Goal: Task Accomplishment & Management: Use online tool/utility

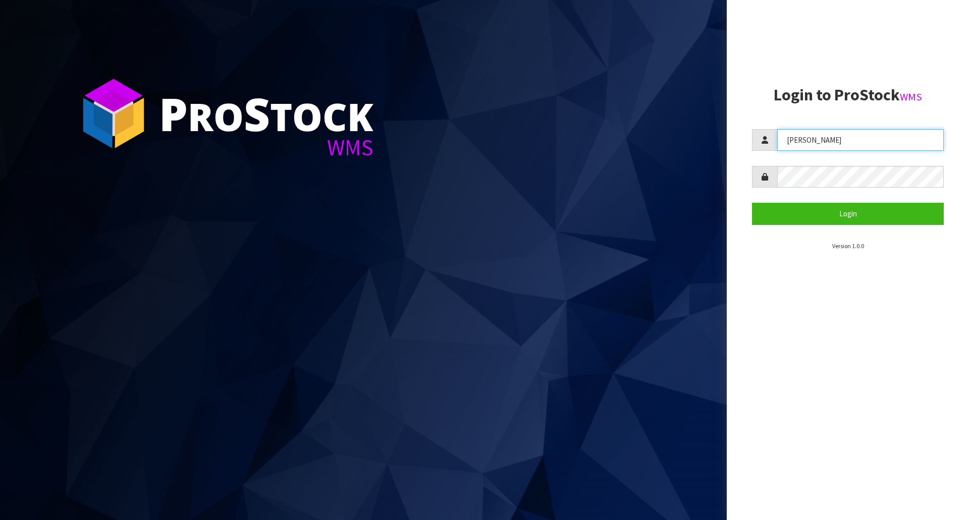
drag, startPoint x: 835, startPoint y: 137, endPoint x: 457, endPoint y: 141, distance: 378.1
click at [467, 140] on div "P ro S tock WMS Login to ProStock WMS [GEOGRAPHIC_DATA] Login Version 1.0.0" at bounding box center [484, 260] width 969 height 520
type input "[PERSON_NAME]"
click at [752, 203] on button "Login" at bounding box center [848, 214] width 192 height 22
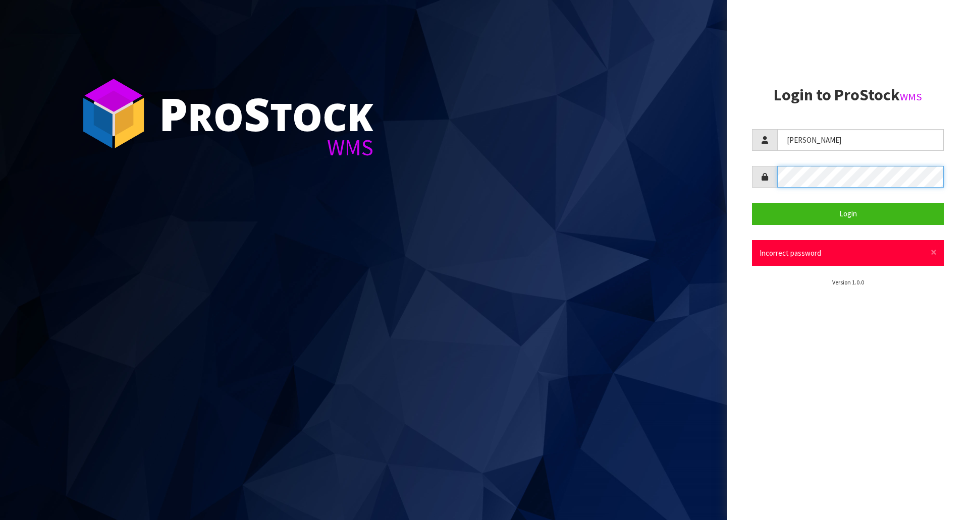
click at [752, 203] on button "Login" at bounding box center [848, 214] width 192 height 22
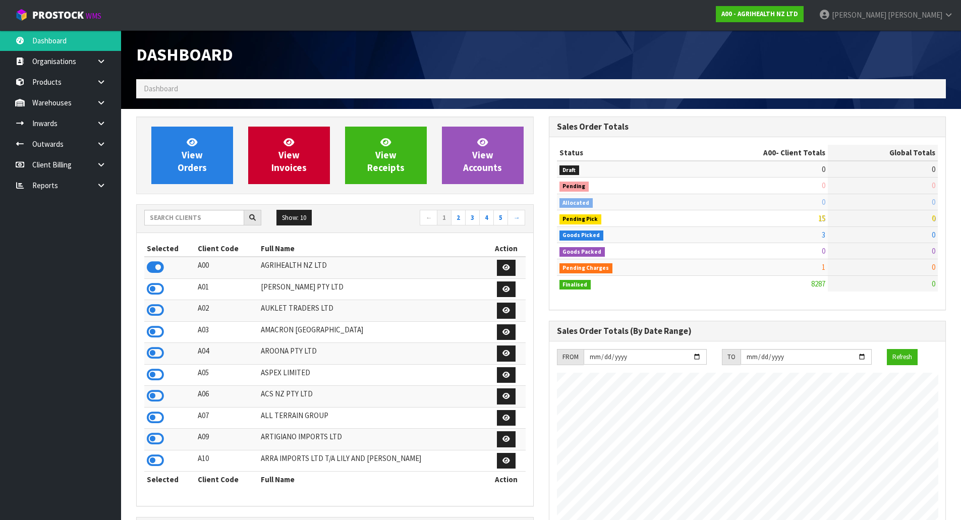
scroll to position [765, 412]
drag, startPoint x: 160, startPoint y: 226, endPoint x: 167, endPoint y: 225, distance: 6.6
click at [161, 226] on div at bounding box center [202, 218] width 117 height 16
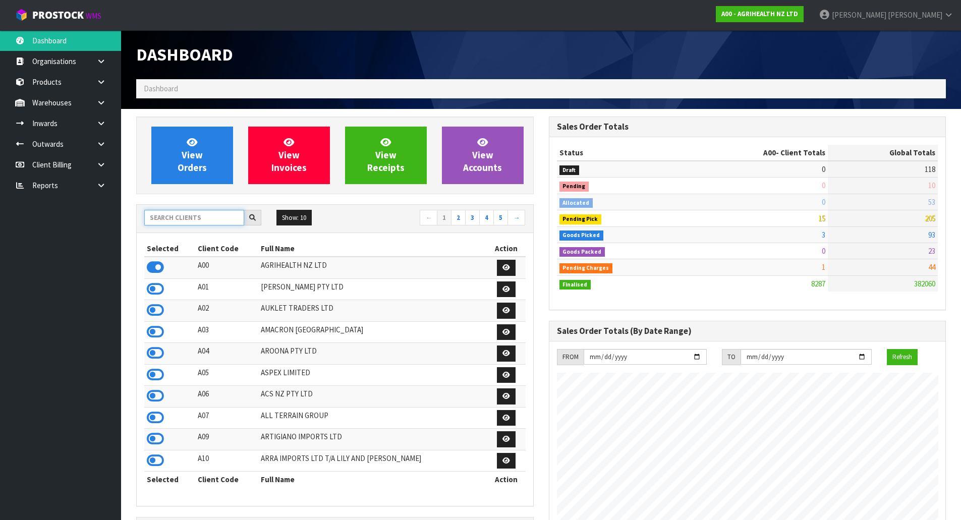
click at [174, 221] on input "text" at bounding box center [194, 218] width 100 height 16
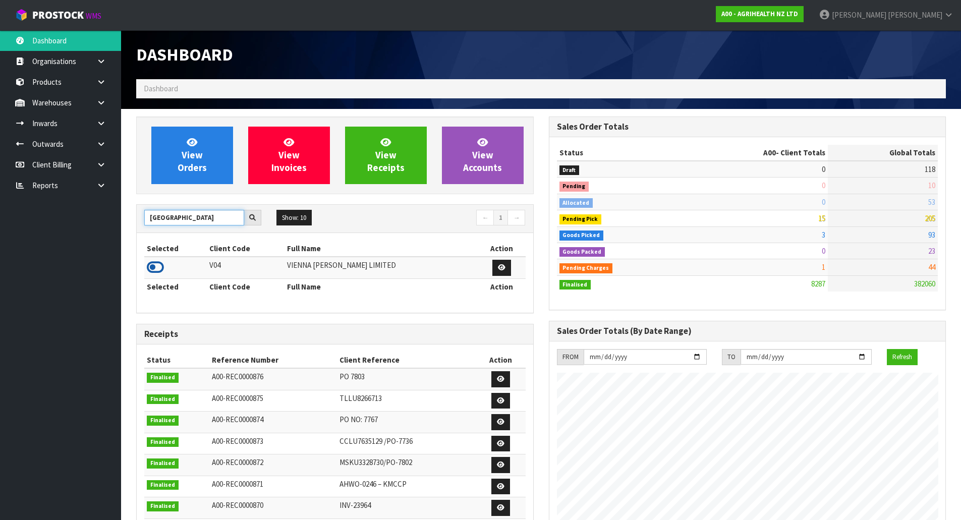
type input "[GEOGRAPHIC_DATA]"
click at [159, 266] on icon at bounding box center [155, 267] width 17 height 15
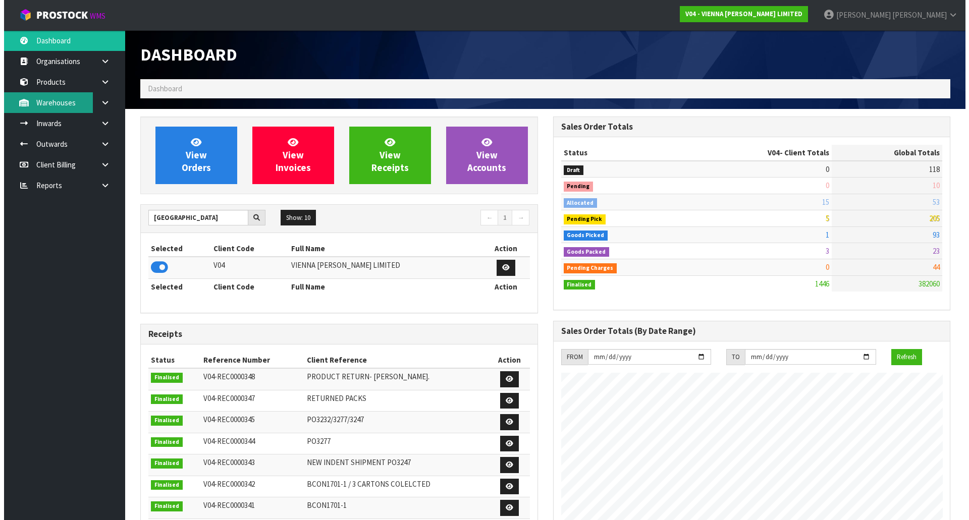
scroll to position [748, 412]
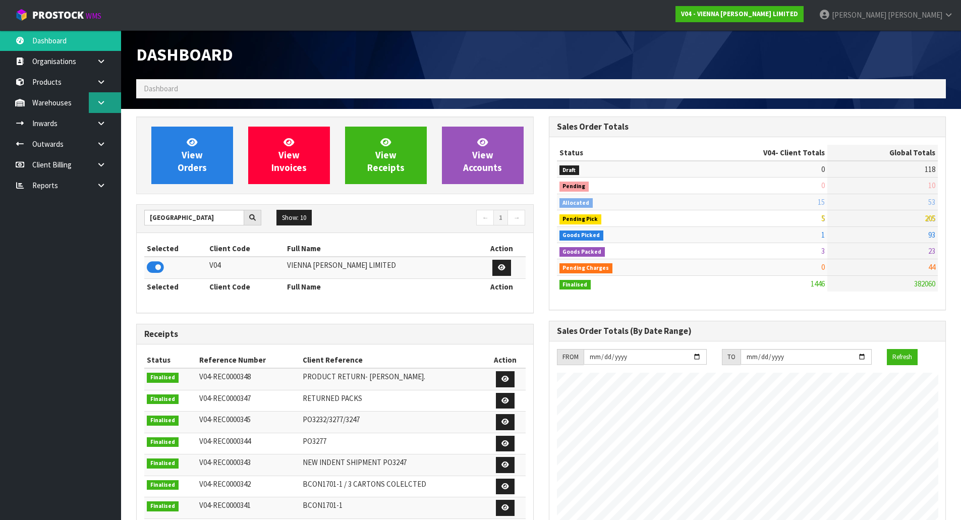
click at [98, 103] on icon at bounding box center [101, 103] width 10 height 8
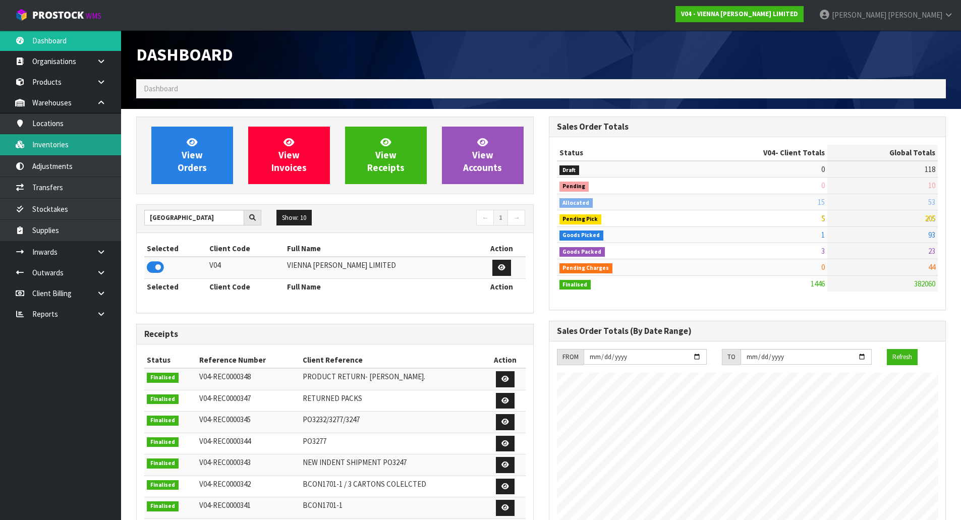
click at [63, 145] on link "Inventories" at bounding box center [60, 144] width 121 height 21
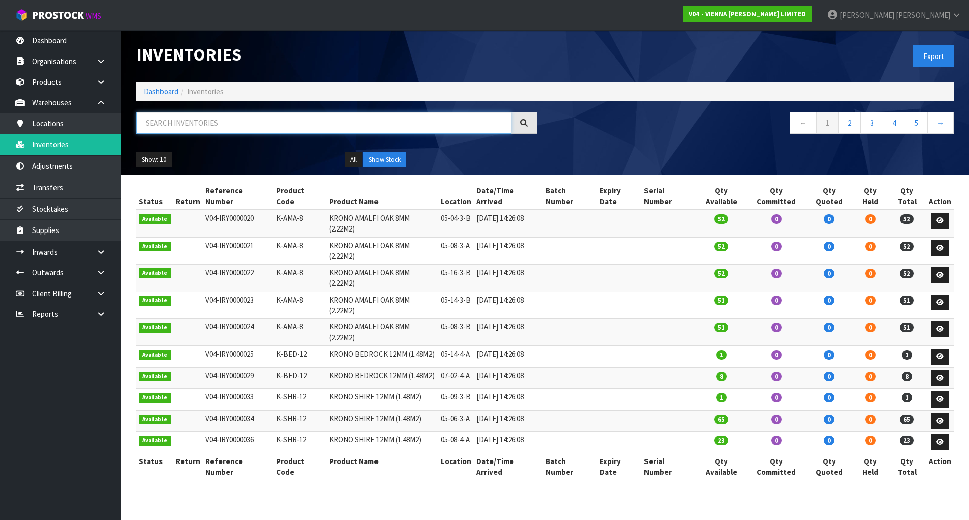
click at [230, 129] on input "text" at bounding box center [323, 123] width 375 height 22
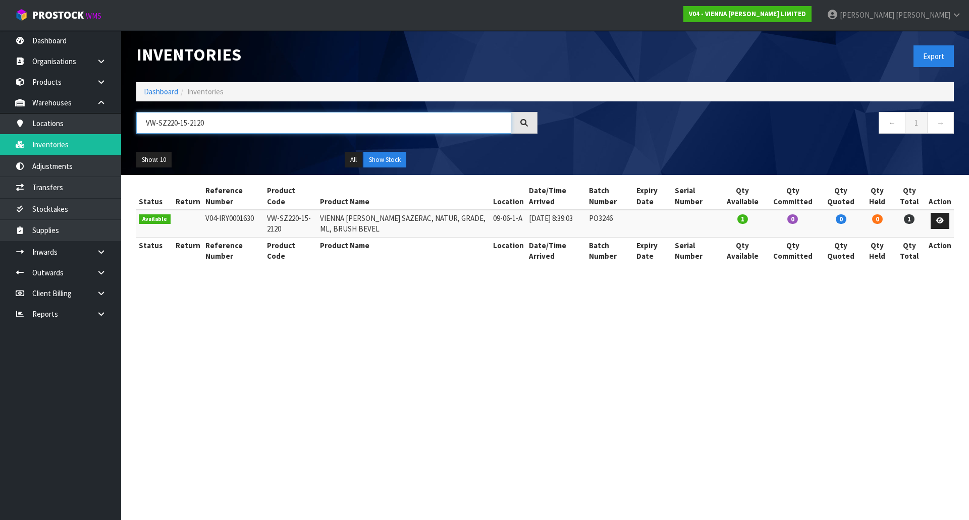
type input "VW-SZ220-15-2120"
click at [627, 218] on td "PO3246" at bounding box center [609, 223] width 47 height 27
drag, startPoint x: 488, startPoint y: 218, endPoint x: 523, endPoint y: 219, distance: 35.3
click at [523, 219] on tr "Available V04-IRY0001630 VW-SZ220-15-2120 VIENNA [PERSON_NAME] SAZERAC, NATUR, …" at bounding box center [545, 223] width 818 height 27
copy tr "09-06-1-A"
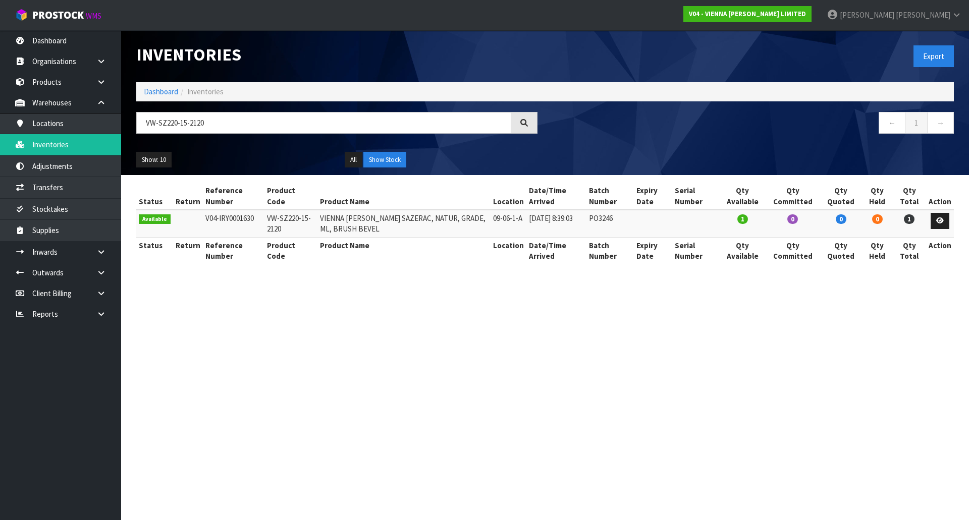
click at [449, 270] on div "Status Return Reference Number Product Code Product Name Location Date/Time Arr…" at bounding box center [545, 229] width 818 height 92
click at [63, 194] on link "Transfers" at bounding box center [60, 187] width 121 height 21
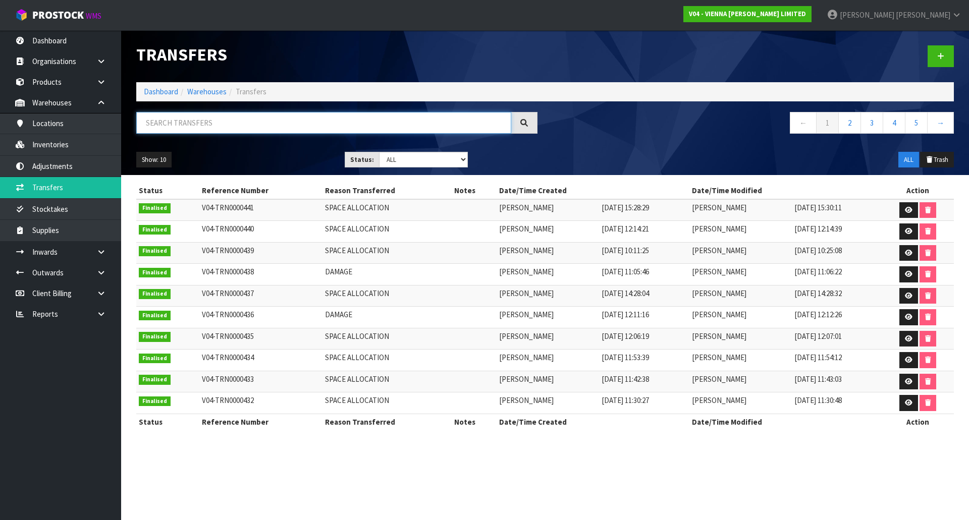
click at [224, 120] on input "text" at bounding box center [323, 123] width 375 height 22
drag, startPoint x: 949, startPoint y: 52, endPoint x: 898, endPoint y: 103, distance: 72.1
click at [948, 52] on link at bounding box center [941, 56] width 26 height 22
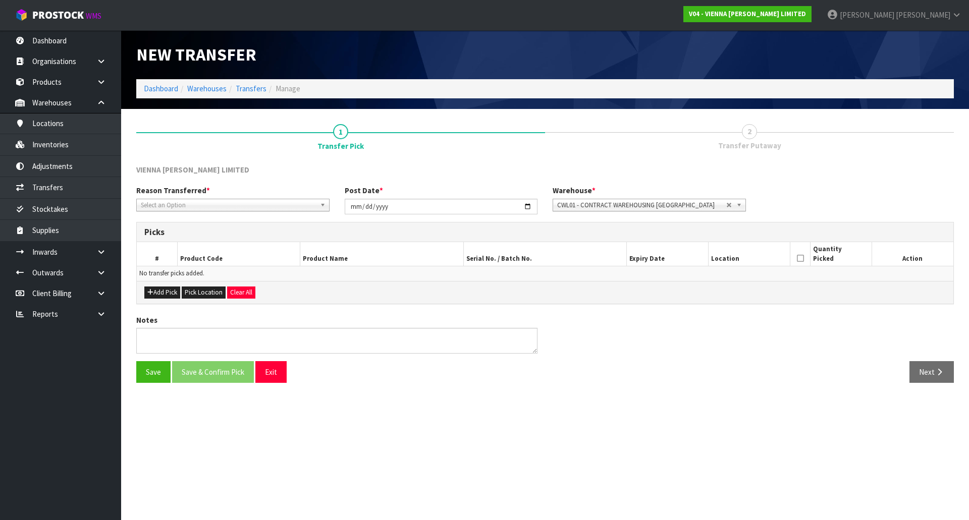
click at [285, 208] on span "Select an Option" at bounding box center [228, 205] width 175 height 12
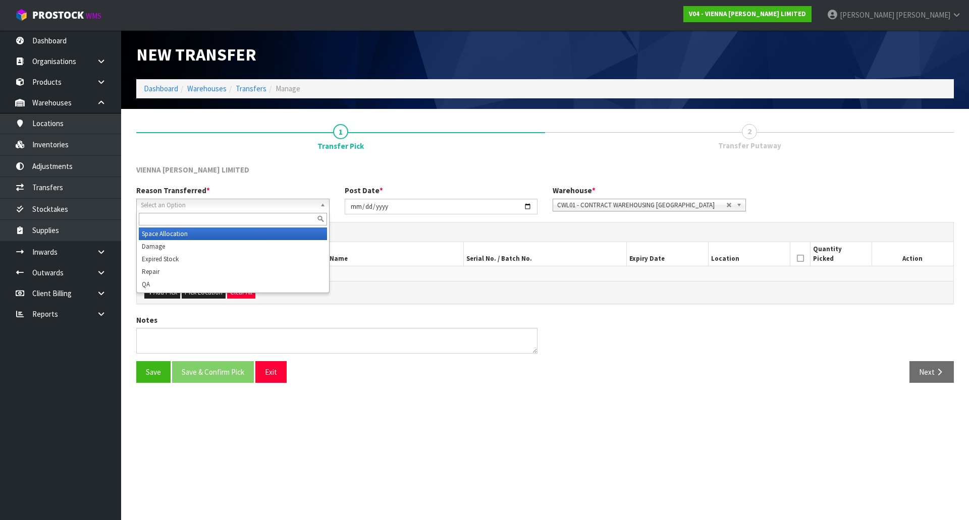
click at [248, 234] on li "Space Allocation" at bounding box center [233, 234] width 188 height 13
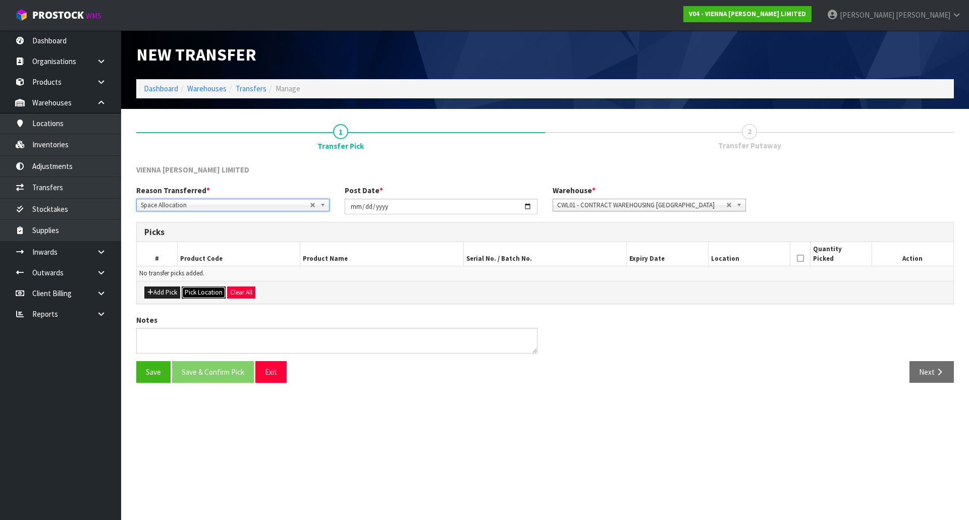
click at [189, 292] on button "Pick Location" at bounding box center [204, 293] width 44 height 12
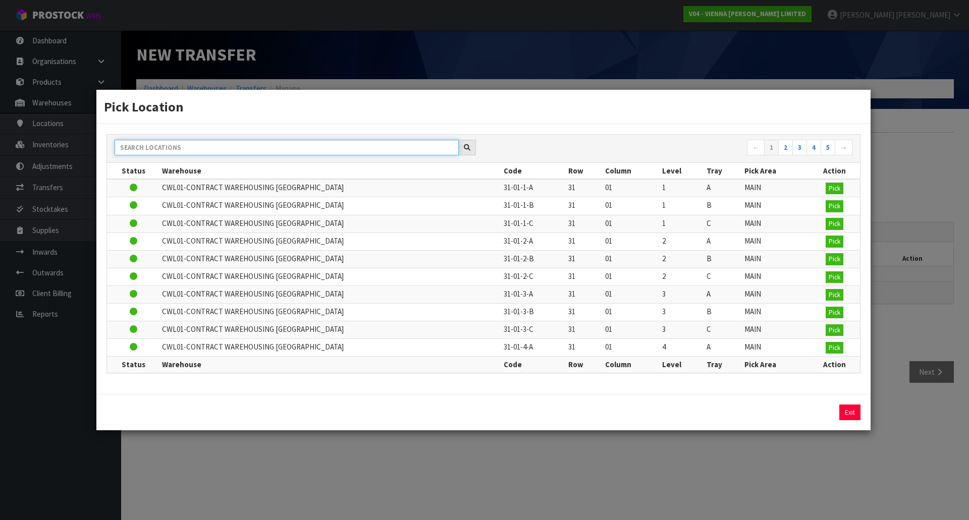
click at [294, 154] on input "text" at bounding box center [287, 148] width 344 height 16
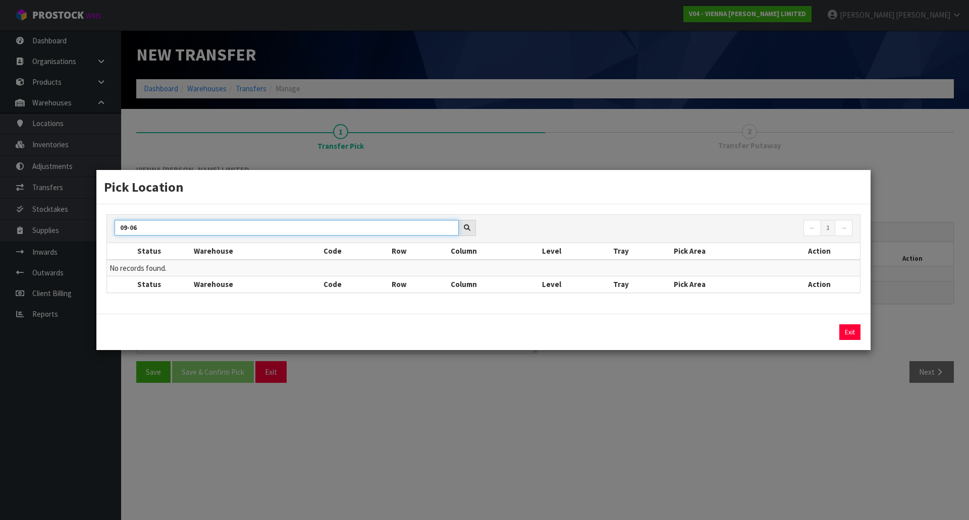
type input "09-06"
click at [295, 152] on div "Pick Location 09-06 ← 1 → Status Warehouse Code Row Column Level Tray Pick Area…" at bounding box center [484, 260] width 969 height 520
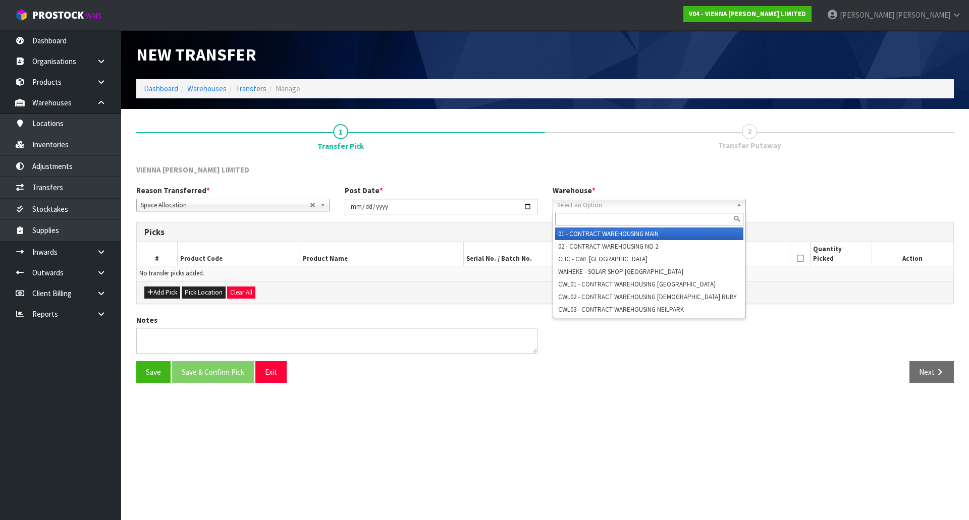
click at [716, 210] on span "Select an Option" at bounding box center [641, 205] width 169 height 12
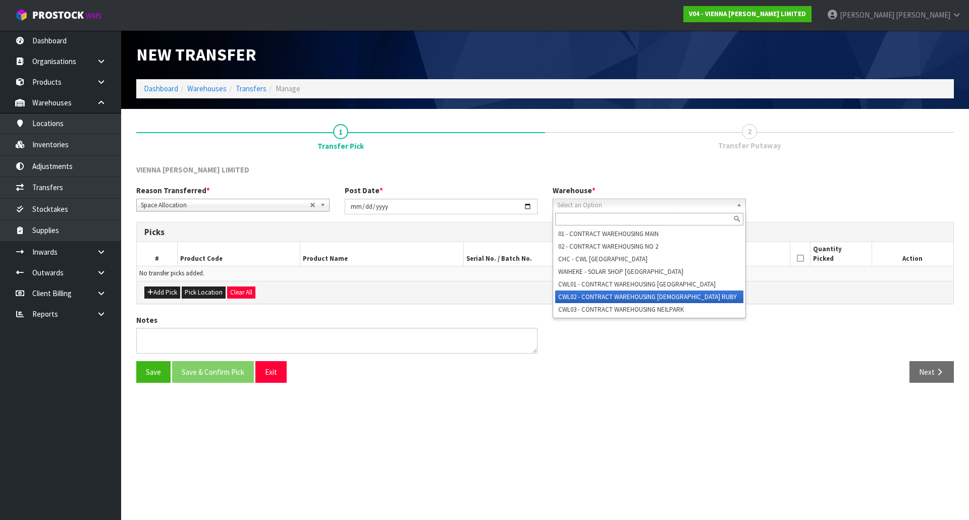
click at [649, 295] on li "CWL02 - CONTRACT WAREHOUSING [DEMOGRAPHIC_DATA] RUBY" at bounding box center [649, 297] width 188 height 13
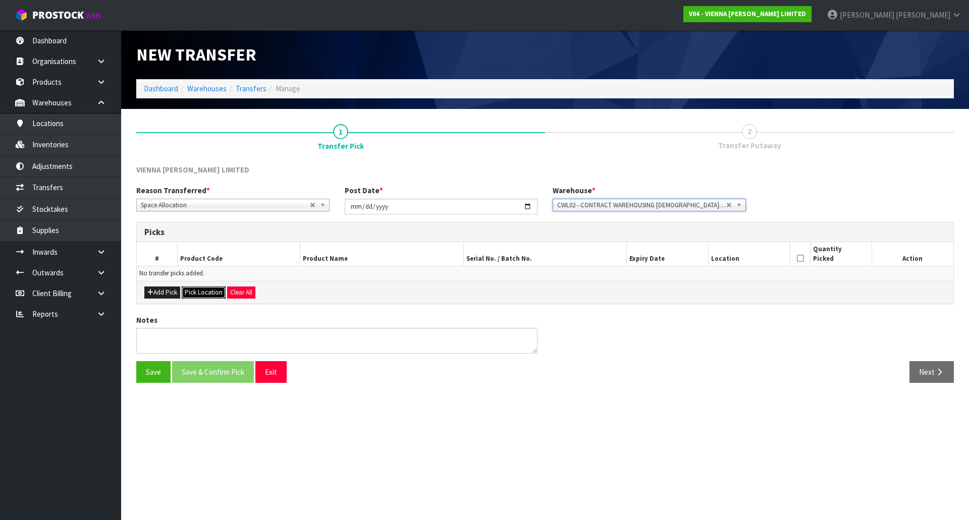
click at [208, 291] on button "Pick Location" at bounding box center [204, 293] width 44 height 12
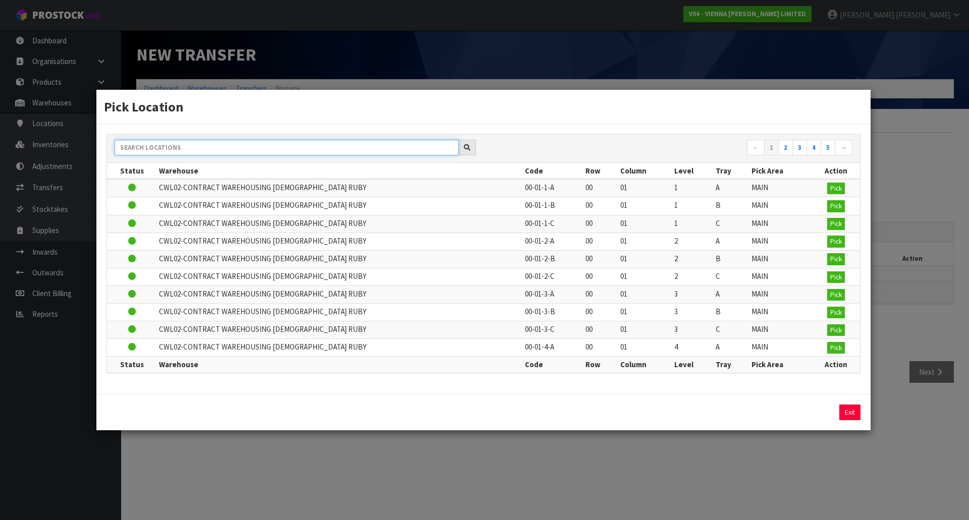
click at [261, 150] on input "text" at bounding box center [287, 148] width 344 height 16
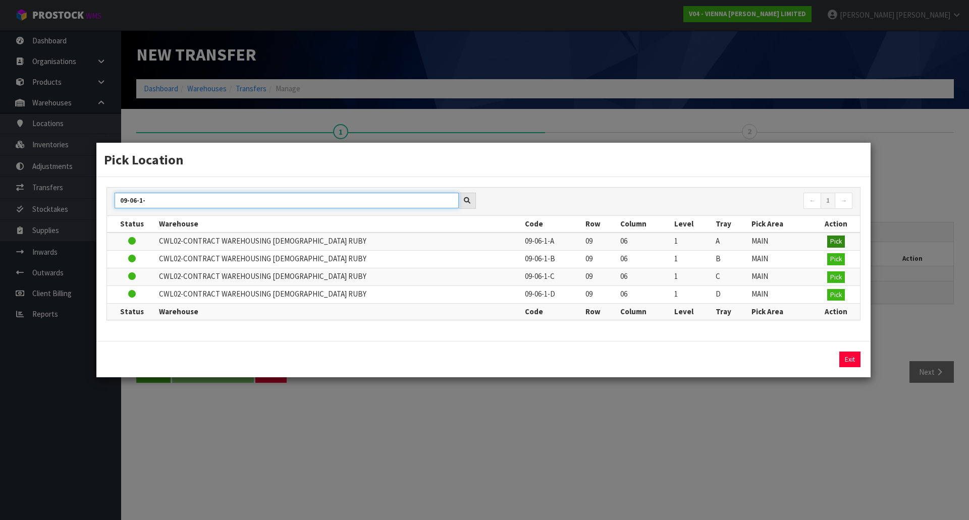
type input "09-06-1-"
click at [834, 246] on button "Pick" at bounding box center [836, 242] width 18 height 12
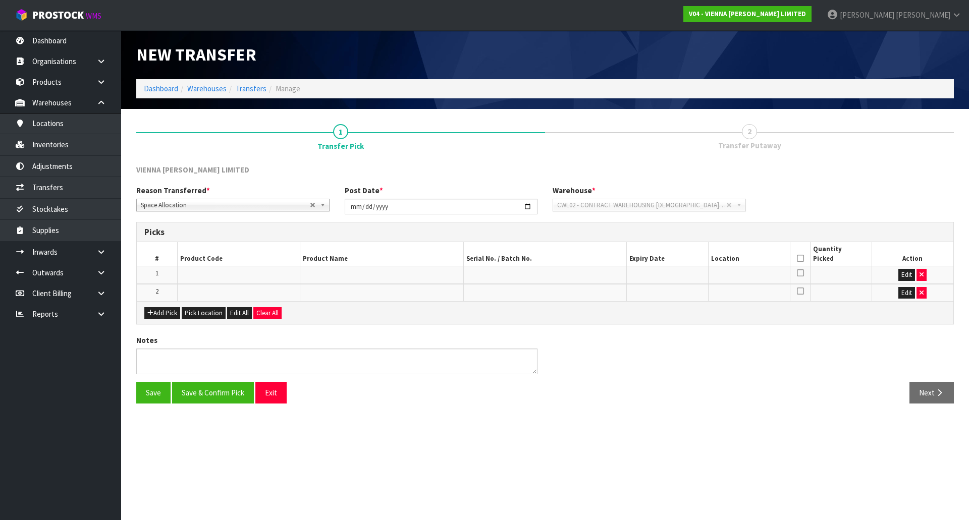
drag, startPoint x: 319, startPoint y: 237, endPoint x: 334, endPoint y: 249, distance: 19.4
click at [327, 245] on div "Picks # Product Code Product Name Serial No. / Batch No. Expiry Date Location Q…" at bounding box center [545, 273] width 818 height 103
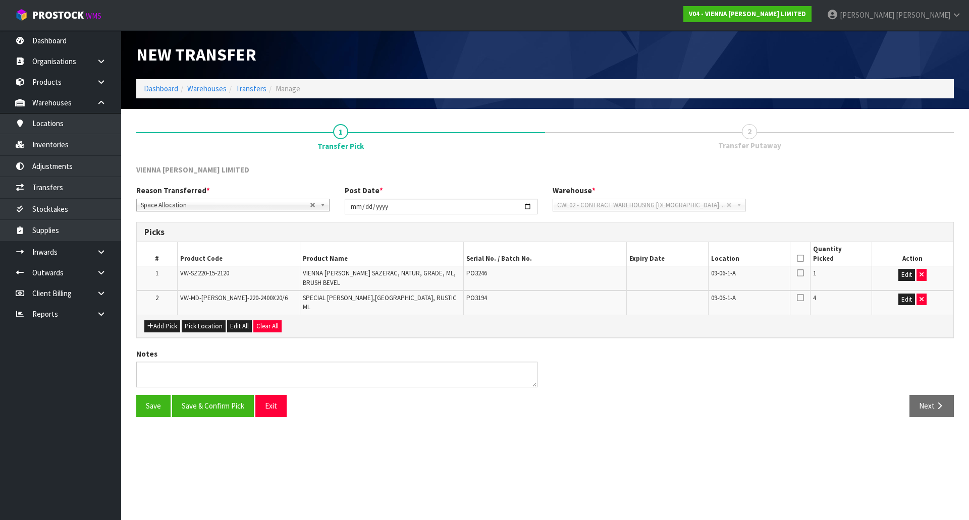
click at [361, 288] on td "VIENNA [PERSON_NAME] SAZERAC, NATUR, GRADE, ML, BRUSH BEVEL" at bounding box center [382, 278] width 164 height 24
click at [926, 300] on button "button" at bounding box center [922, 300] width 10 height 12
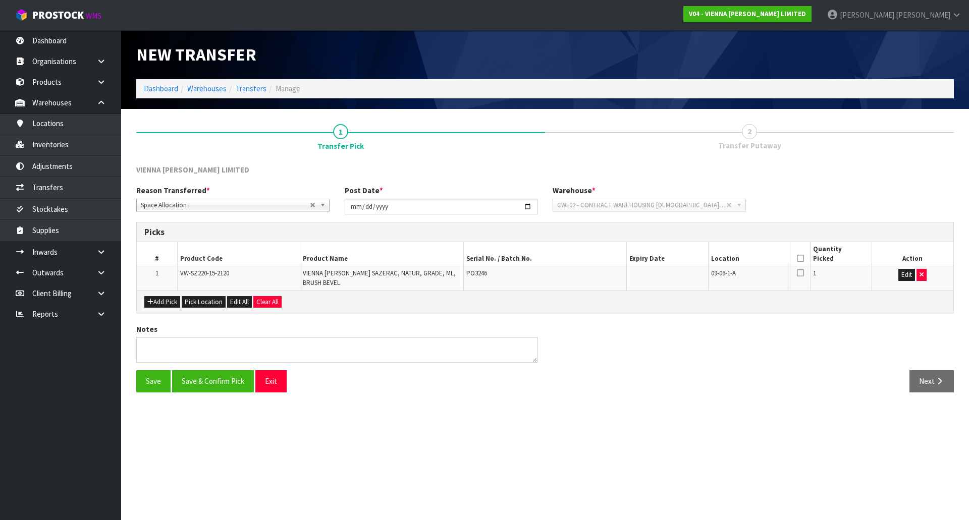
click at [766, 328] on div "Notes" at bounding box center [545, 347] width 833 height 46
drag, startPoint x: 201, startPoint y: 388, endPoint x: 258, endPoint y: 354, distance: 66.1
click at [245, 355] on div "VIENNA [PERSON_NAME] LIMITED Reason Transferred * Space Allocation Damage Expir…" at bounding box center [545, 283] width 818 height 236
click at [803, 259] on icon at bounding box center [800, 258] width 7 height 1
click at [219, 372] on button "Save & Confirm Pick" at bounding box center [213, 381] width 82 height 22
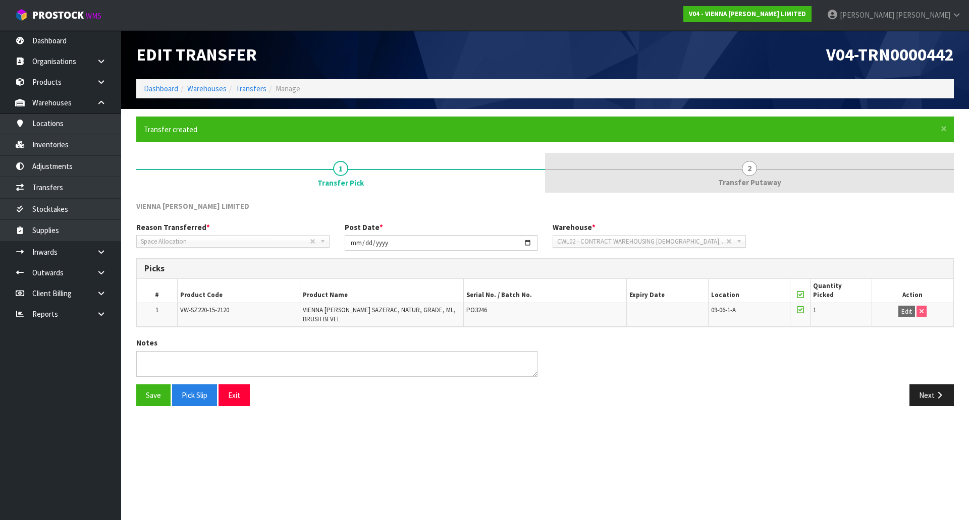
click at [742, 188] on span "Transfer Putaway" at bounding box center [749, 182] width 63 height 11
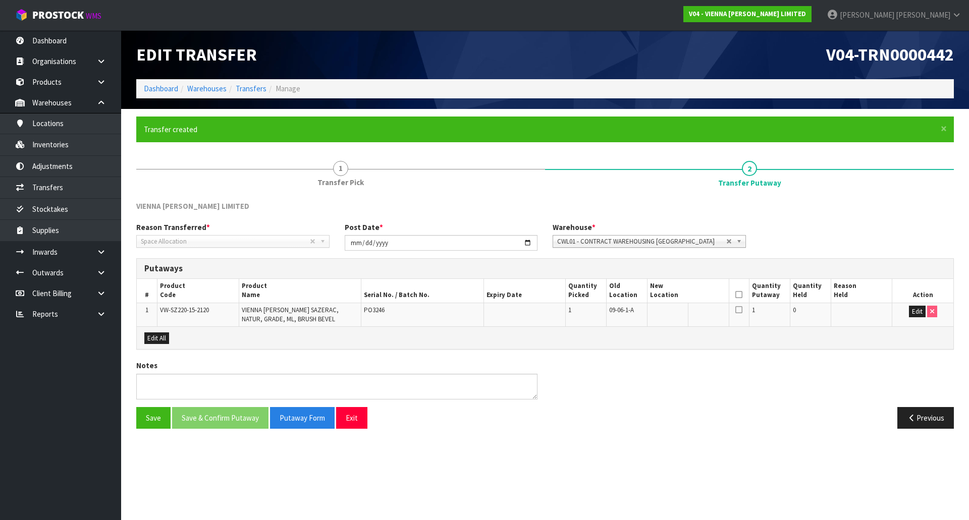
click at [644, 240] on span "CWL01 - CONTRACT WAREHOUSING [GEOGRAPHIC_DATA]" at bounding box center [641, 242] width 169 height 12
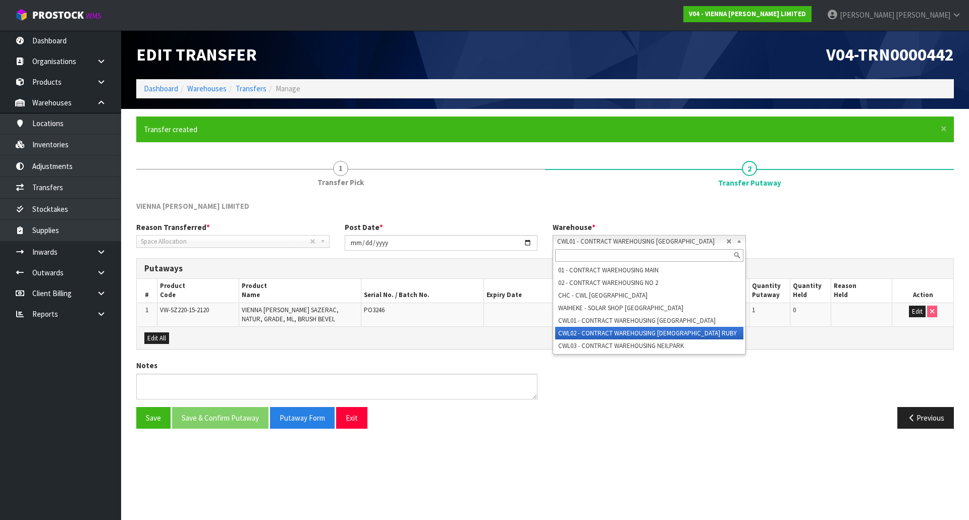
click at [630, 331] on li "CWL02 - CONTRACT WAREHOUSING [DEMOGRAPHIC_DATA] RUBY" at bounding box center [649, 333] width 188 height 13
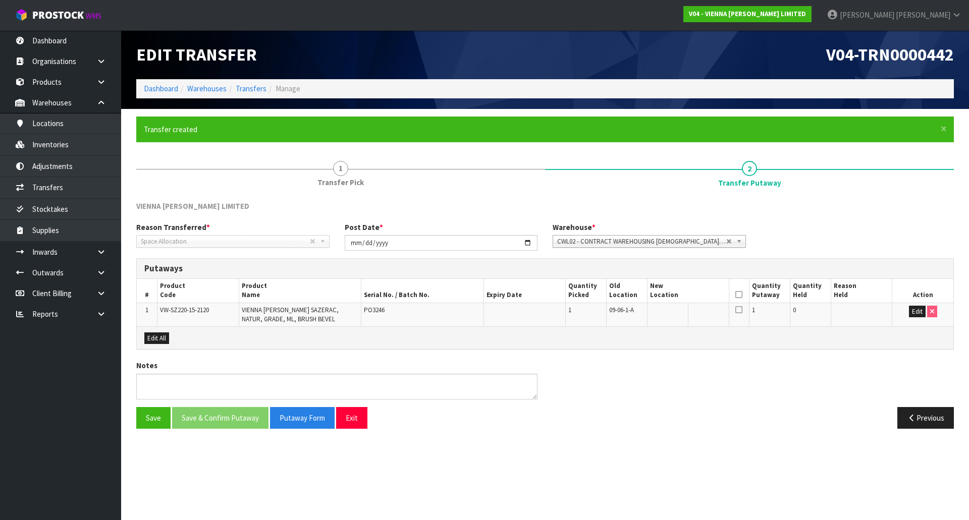
drag, startPoint x: 541, startPoint y: 309, endPoint x: 633, endPoint y: 306, distance: 92.4
click at [557, 308] on td at bounding box center [525, 315] width 82 height 24
click at [149, 421] on button "Save" at bounding box center [153, 418] width 34 height 22
drag, startPoint x: 907, startPoint y: 308, endPoint x: 914, endPoint y: 312, distance: 8.1
click at [914, 312] on td "Edit" at bounding box center [922, 315] width 61 height 24
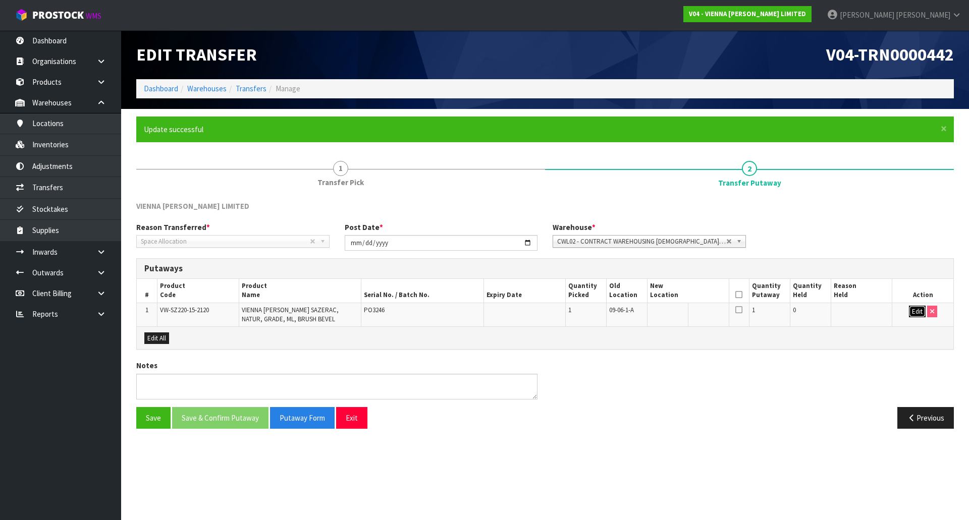
click at [914, 312] on button "Edit" at bounding box center [917, 312] width 17 height 12
click at [677, 316] on input "text" at bounding box center [682, 312] width 64 height 13
type input "0"
type input "07-02-3-A"
click at [915, 310] on button "OK" at bounding box center [917, 312] width 14 height 12
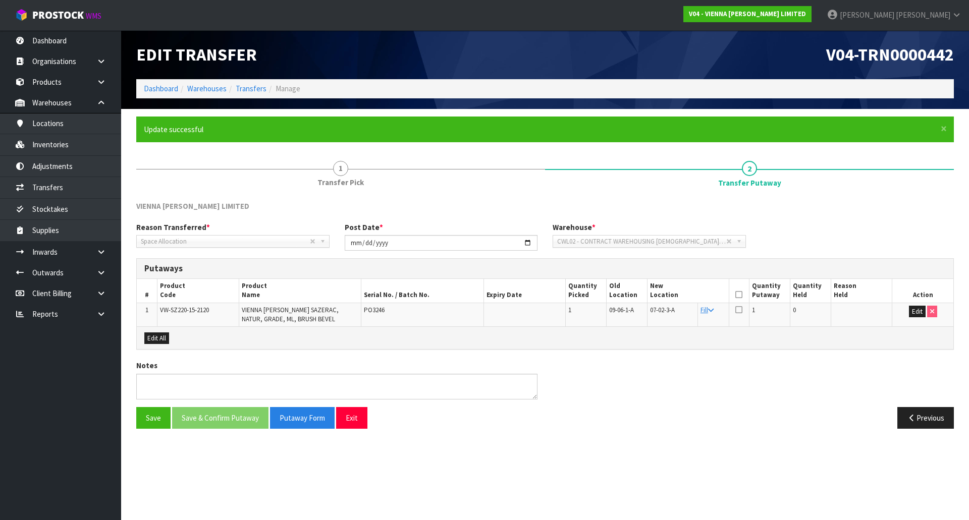
click at [737, 295] on icon at bounding box center [738, 295] width 7 height 1
click at [220, 421] on button "Save & Confirm Putaway" at bounding box center [220, 418] width 96 height 22
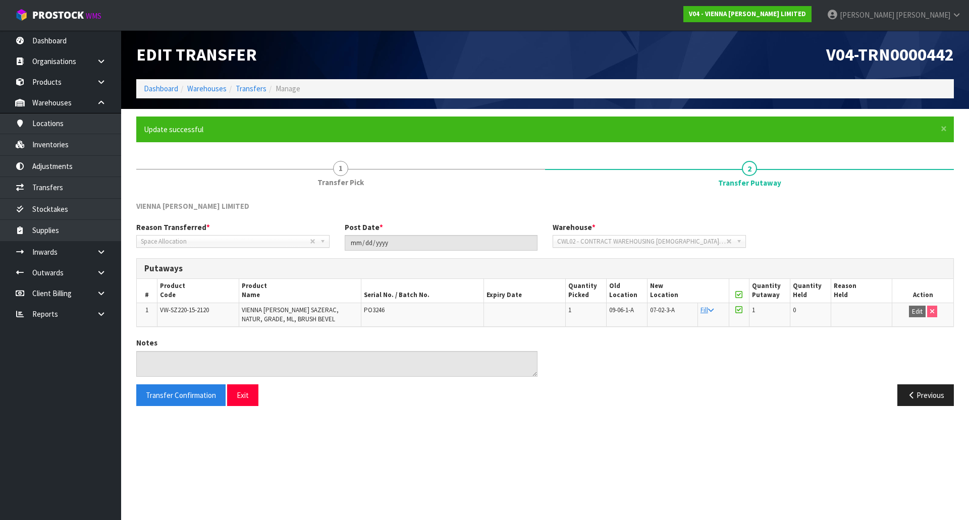
click at [644, 371] on div "Notes" at bounding box center [545, 361] width 833 height 46
